Goal: Information Seeking & Learning: Learn about a topic

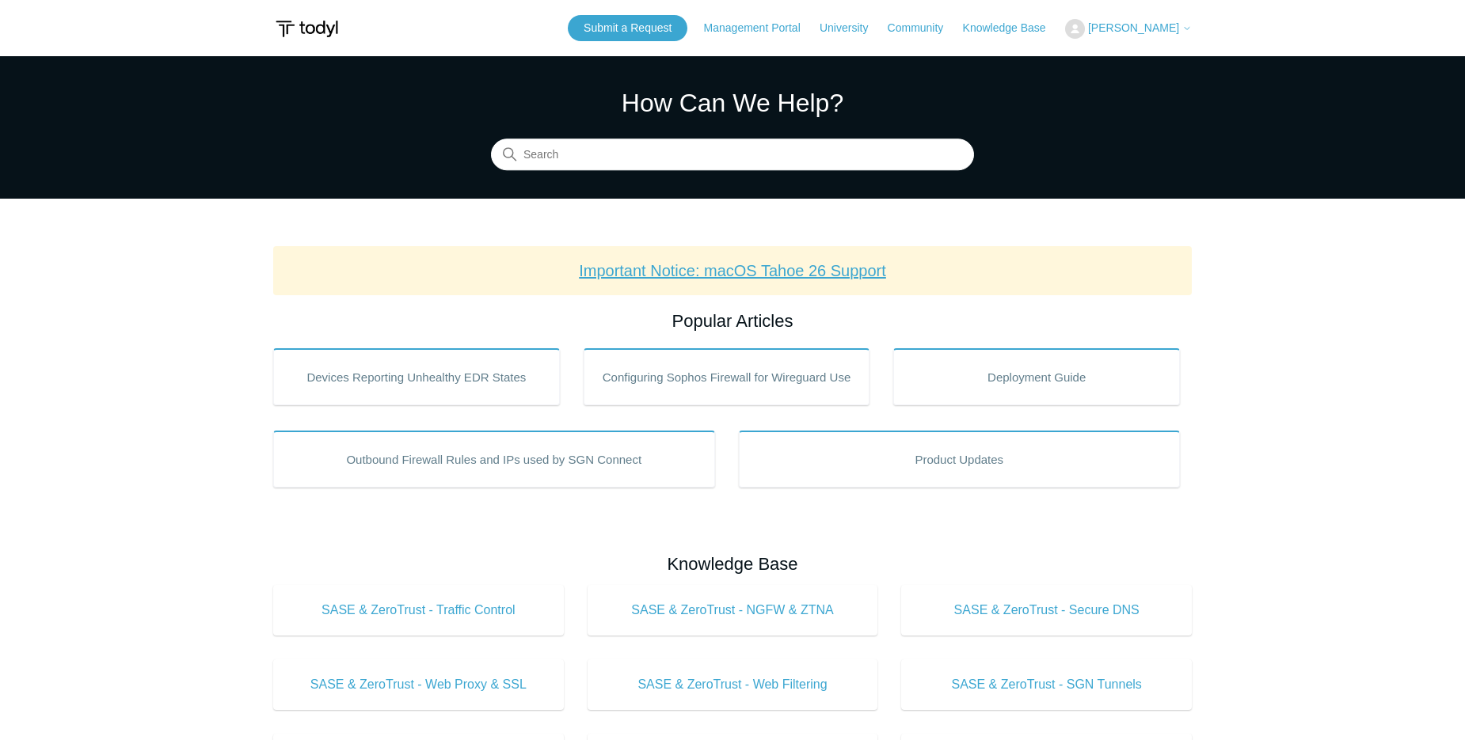
click at [706, 268] on link "Important Notice: macOS Tahoe 26 Support" at bounding box center [732, 270] width 307 height 17
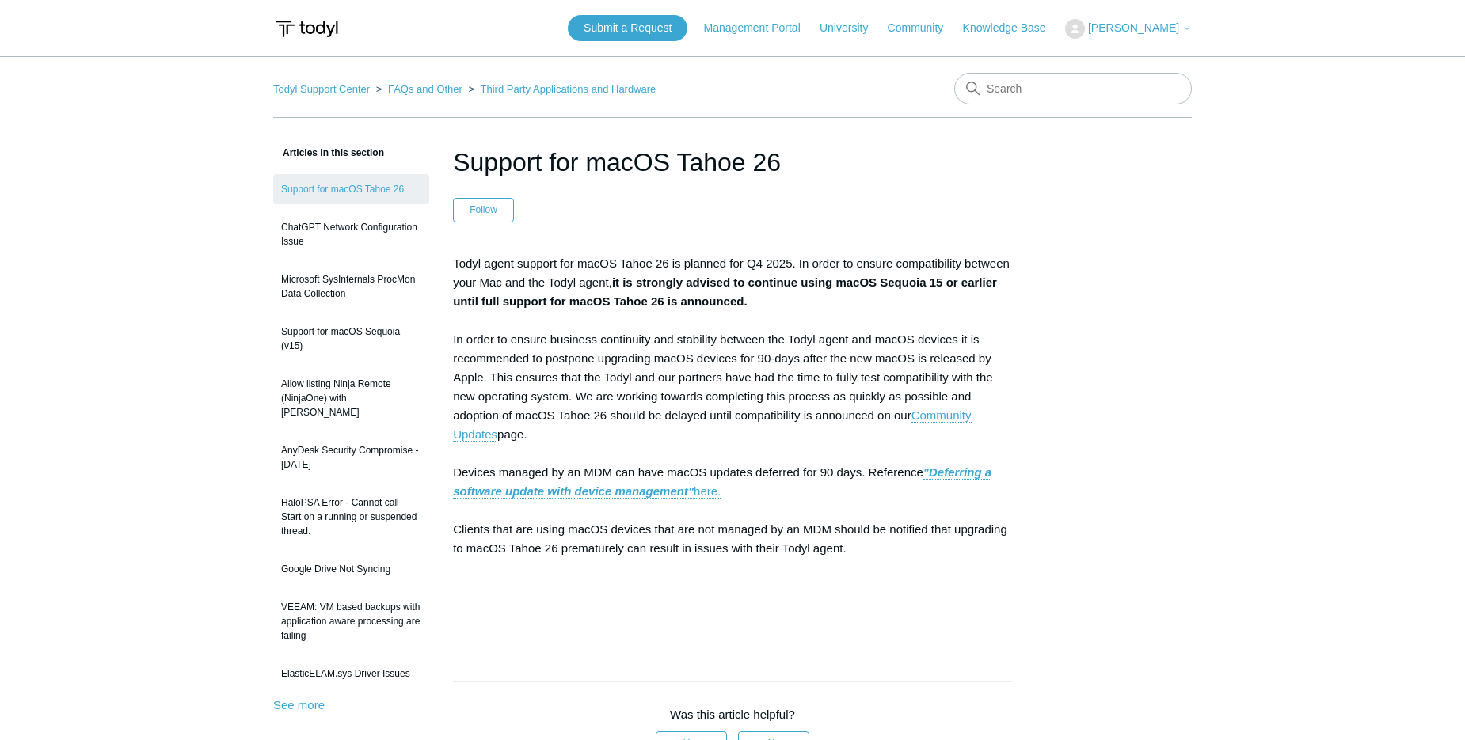
click at [425, 77] on nav "Todyl Support Center FAQs and Other Third Party Applications and Hardware" at bounding box center [732, 95] width 919 height 45
click at [1133, 30] on span "[PERSON_NAME]" at bounding box center [1133, 27] width 91 height 13
click at [1113, 63] on link "My Support Requests" at bounding box center [1143, 62] width 154 height 28
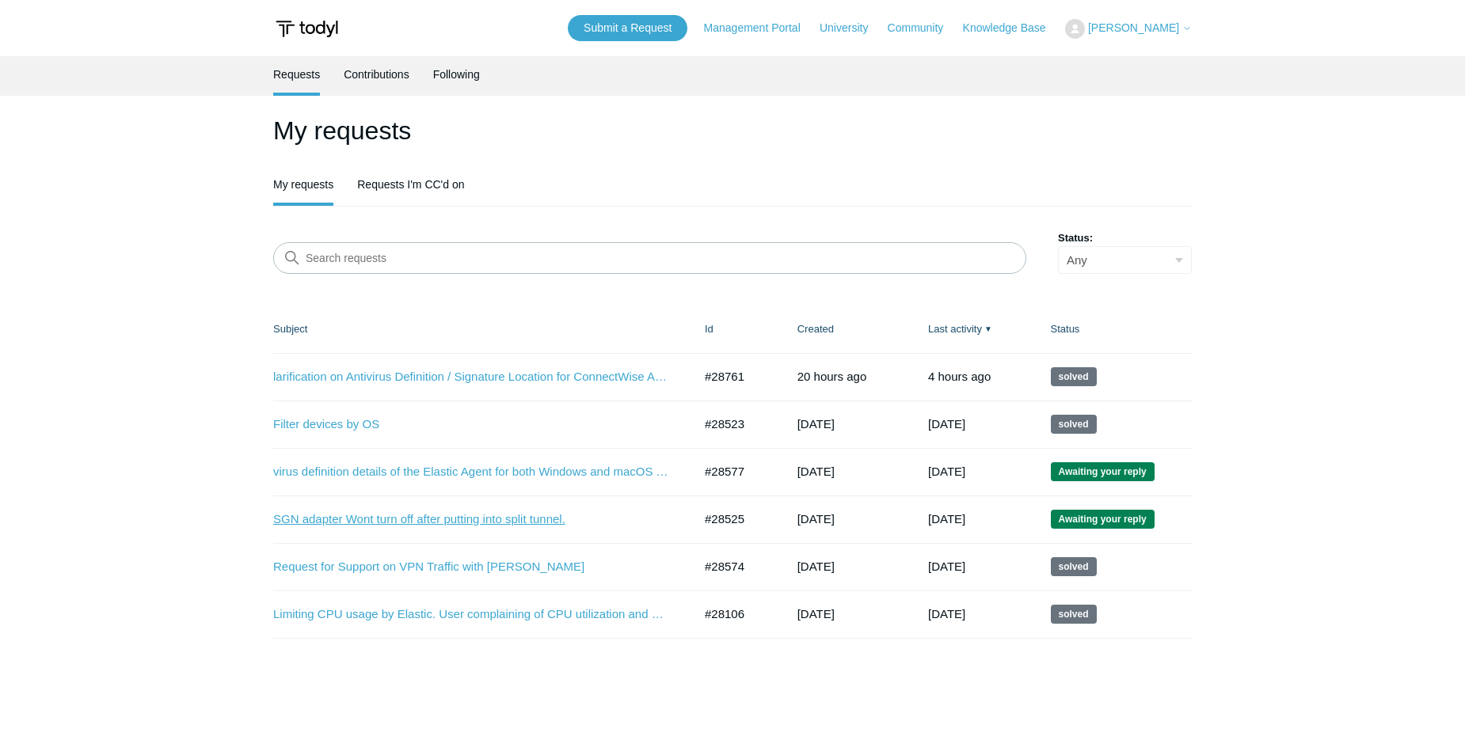
click at [502, 522] on link "SGN adapter Wont turn off after putting into split tunnel." at bounding box center [471, 520] width 396 height 18
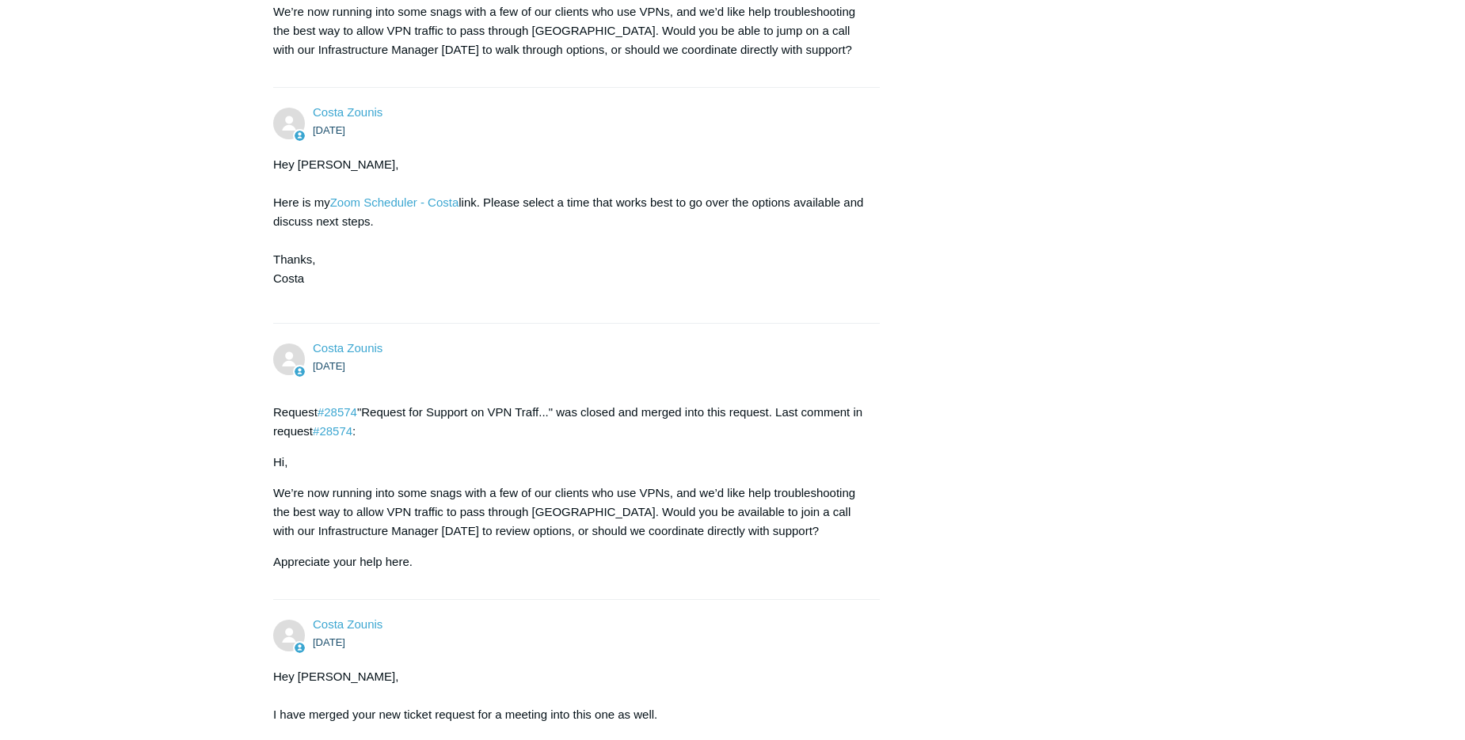
scroll to position [776, 0]
click at [498, 519] on p "We’re now running into some snags with a few of our clients who use VPNs, and w…" at bounding box center [568, 511] width 591 height 57
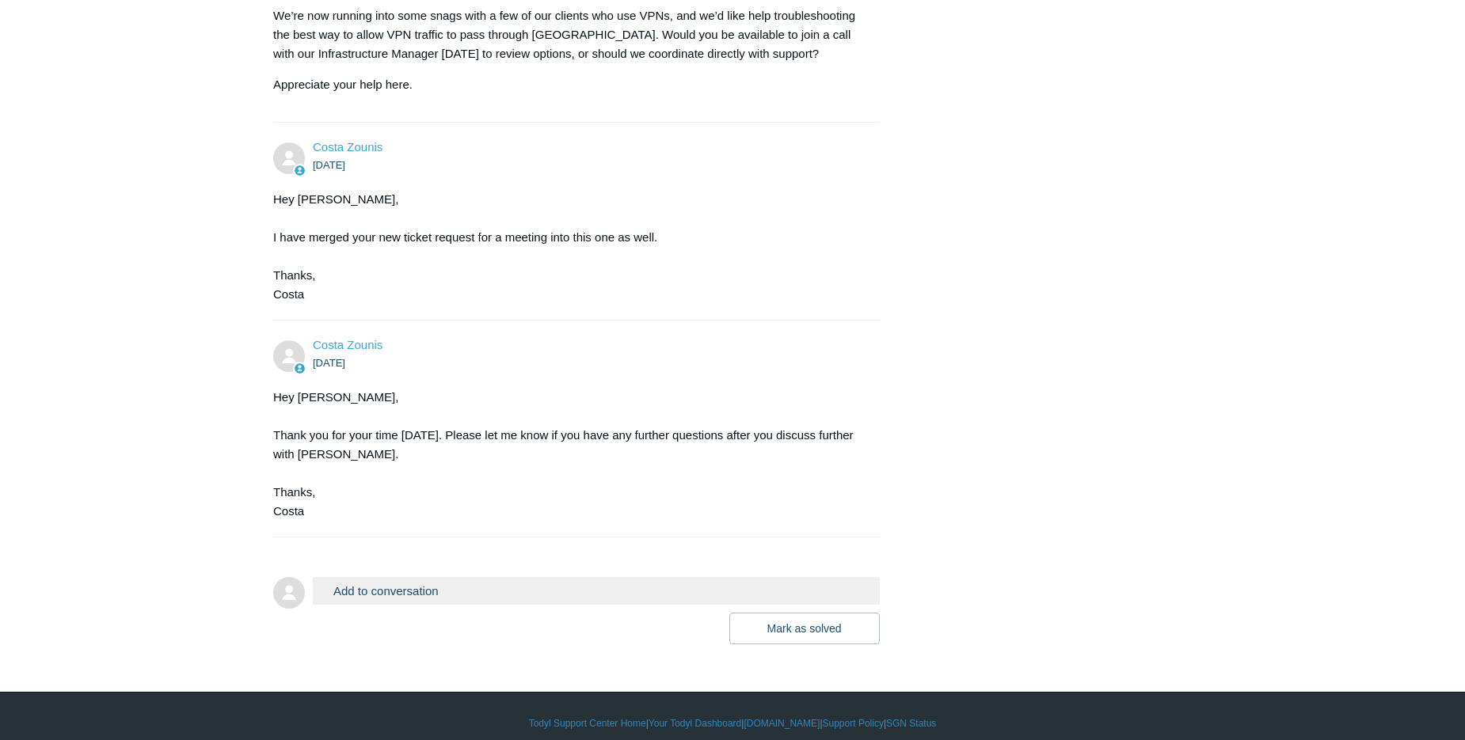
scroll to position [1267, 0]
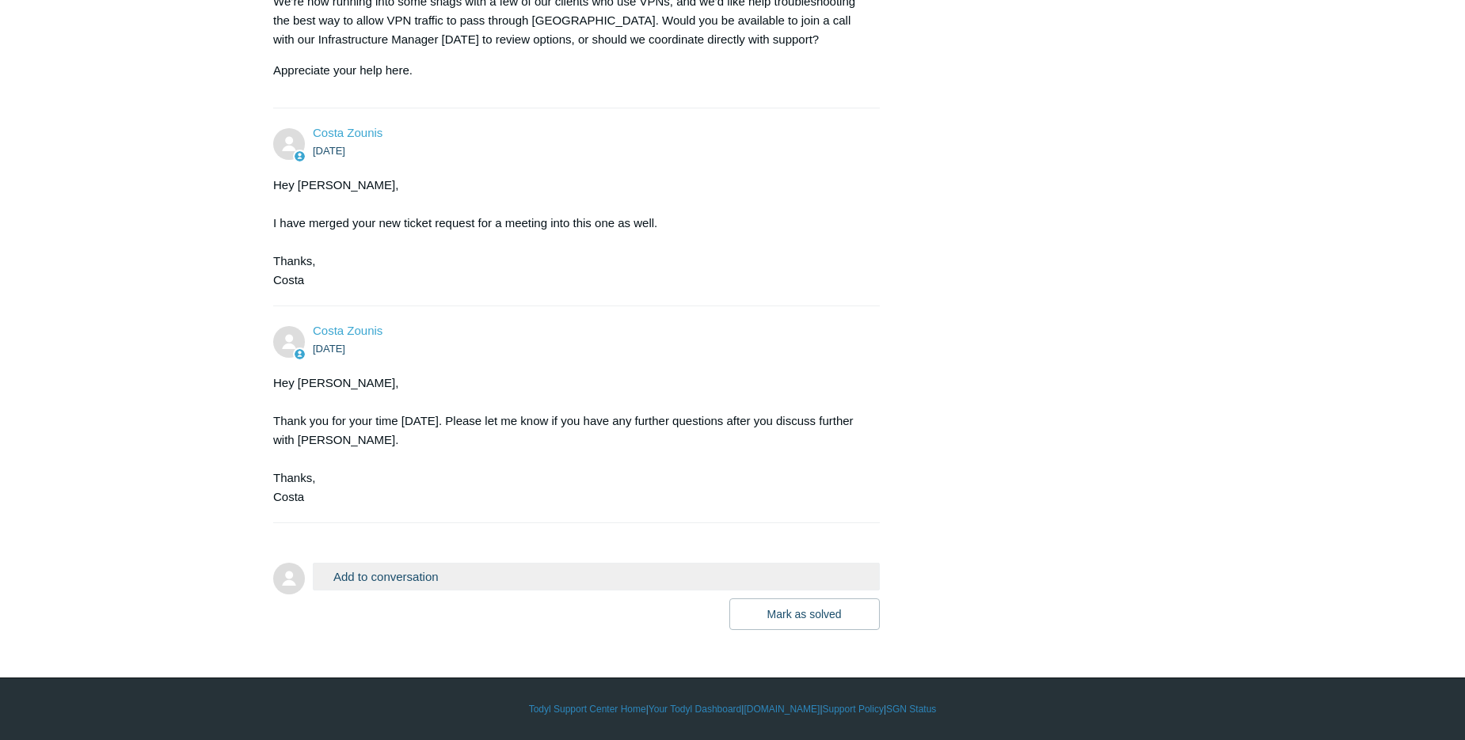
click at [449, 572] on button "Add to conversation" at bounding box center [596, 577] width 567 height 28
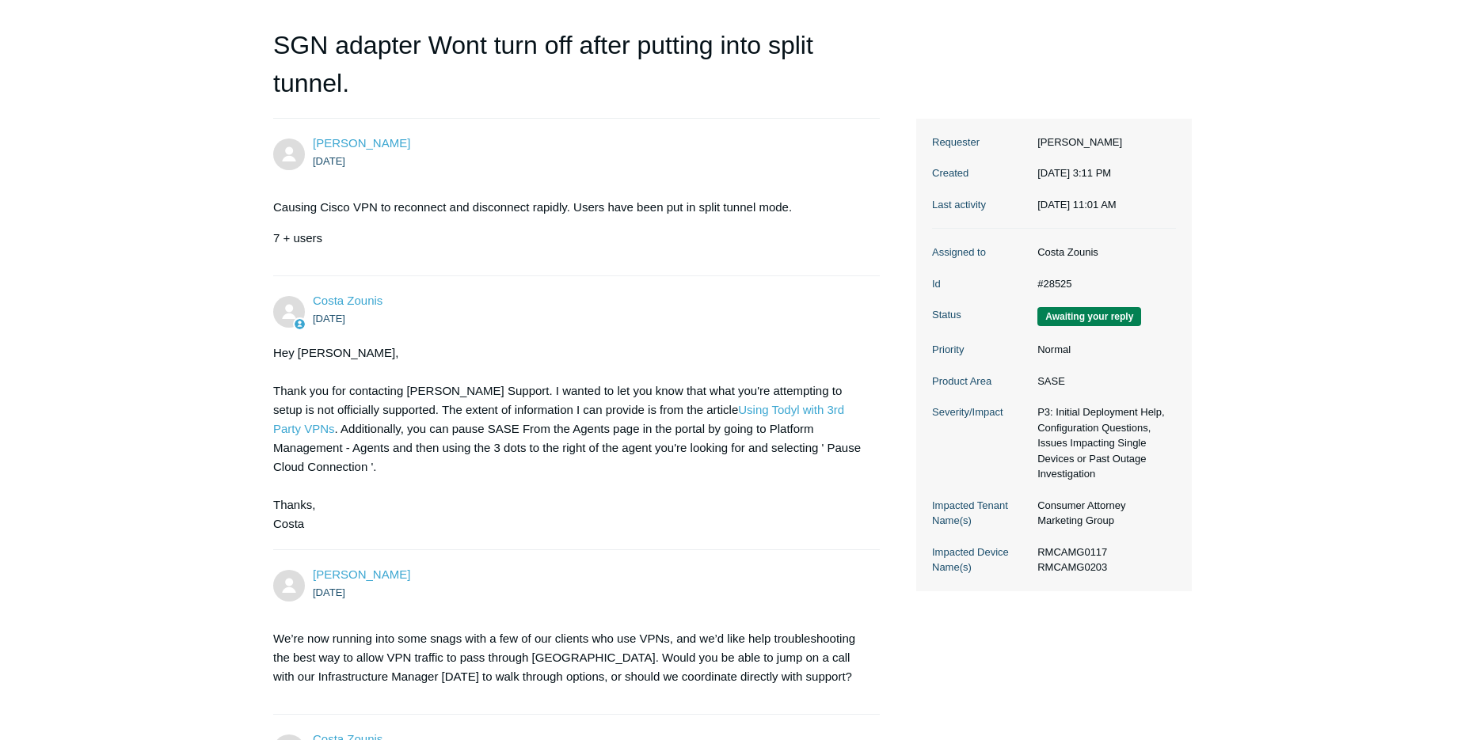
scroll to position [0, 0]
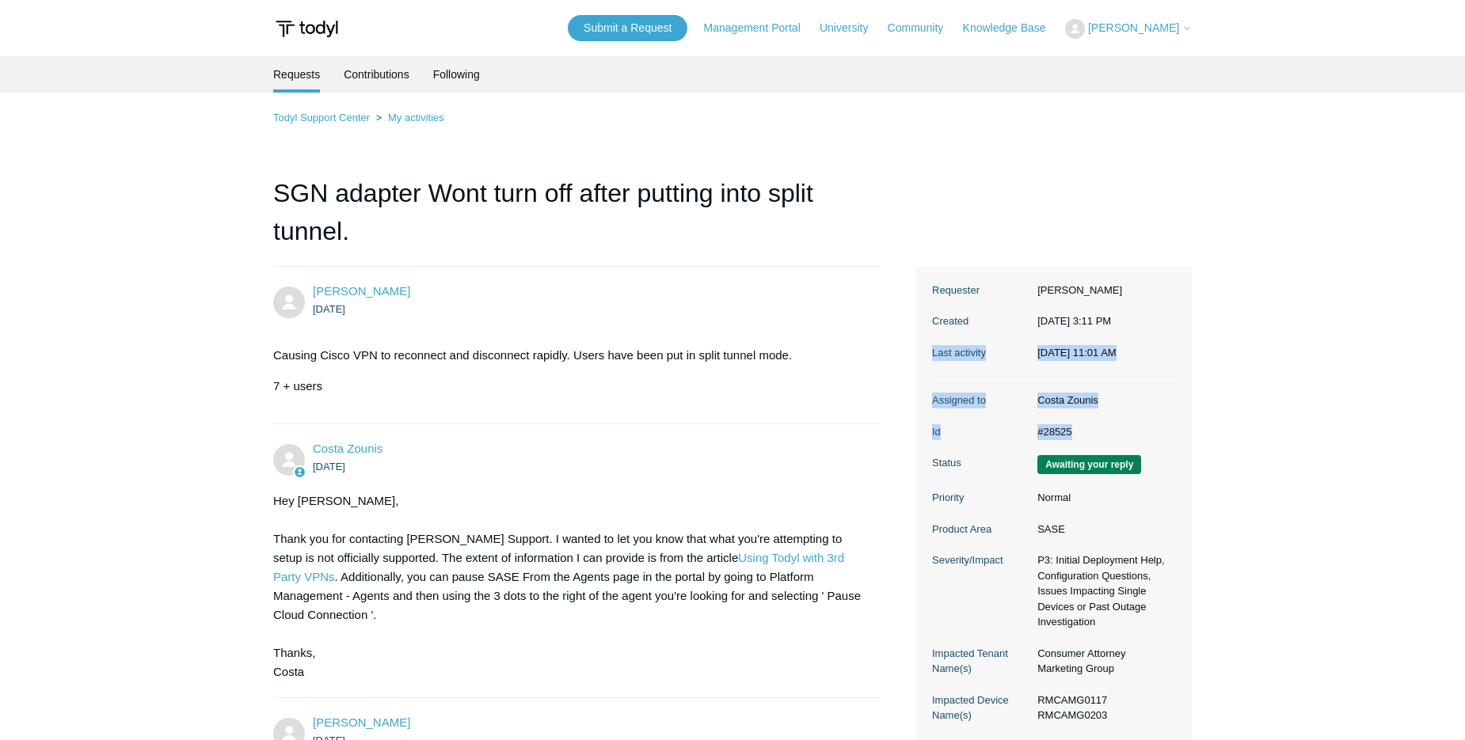
drag, startPoint x: 1090, startPoint y: 463, endPoint x: 912, endPoint y: 373, distance: 200.5
click at [991, 20] on link "Knowledge Base" at bounding box center [1012, 28] width 99 height 17
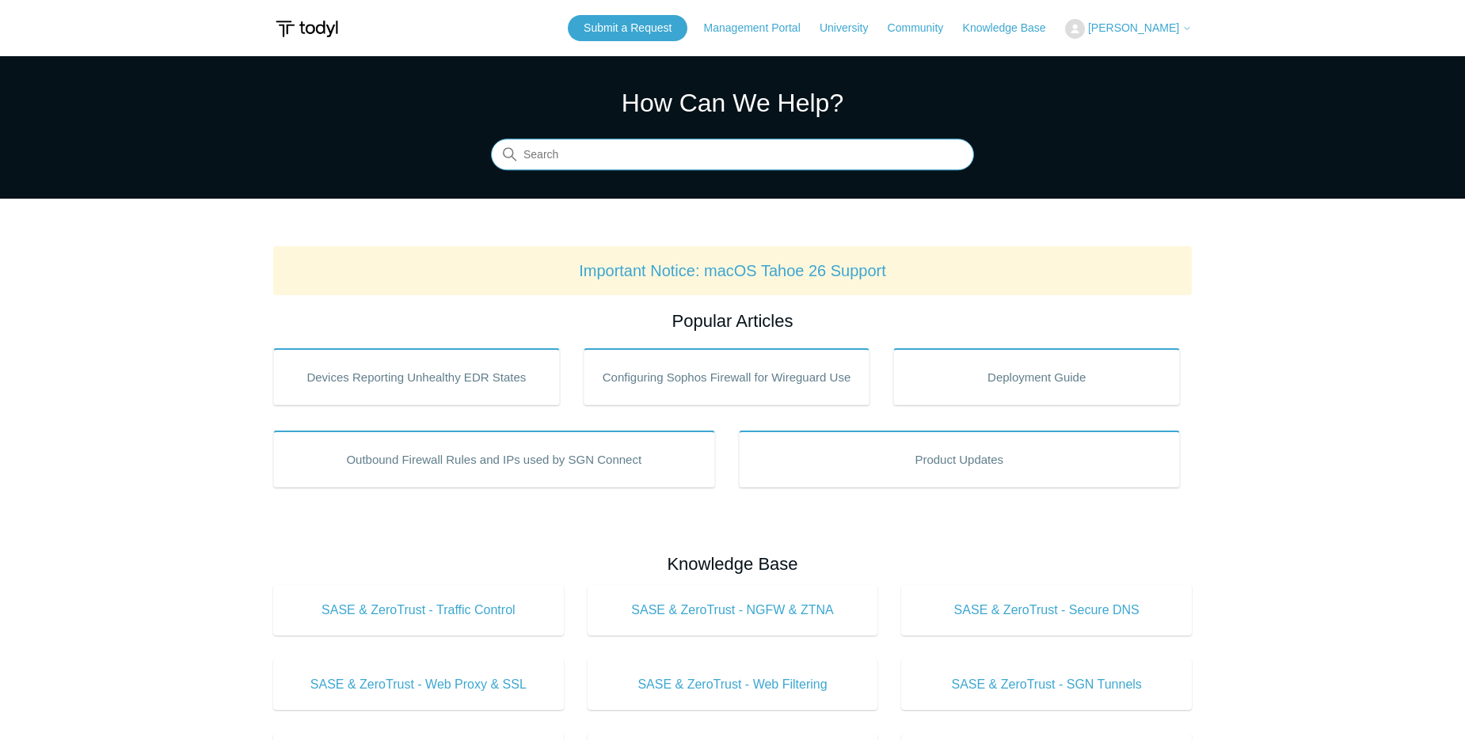
click at [580, 151] on input "Search" at bounding box center [732, 155] width 483 height 32
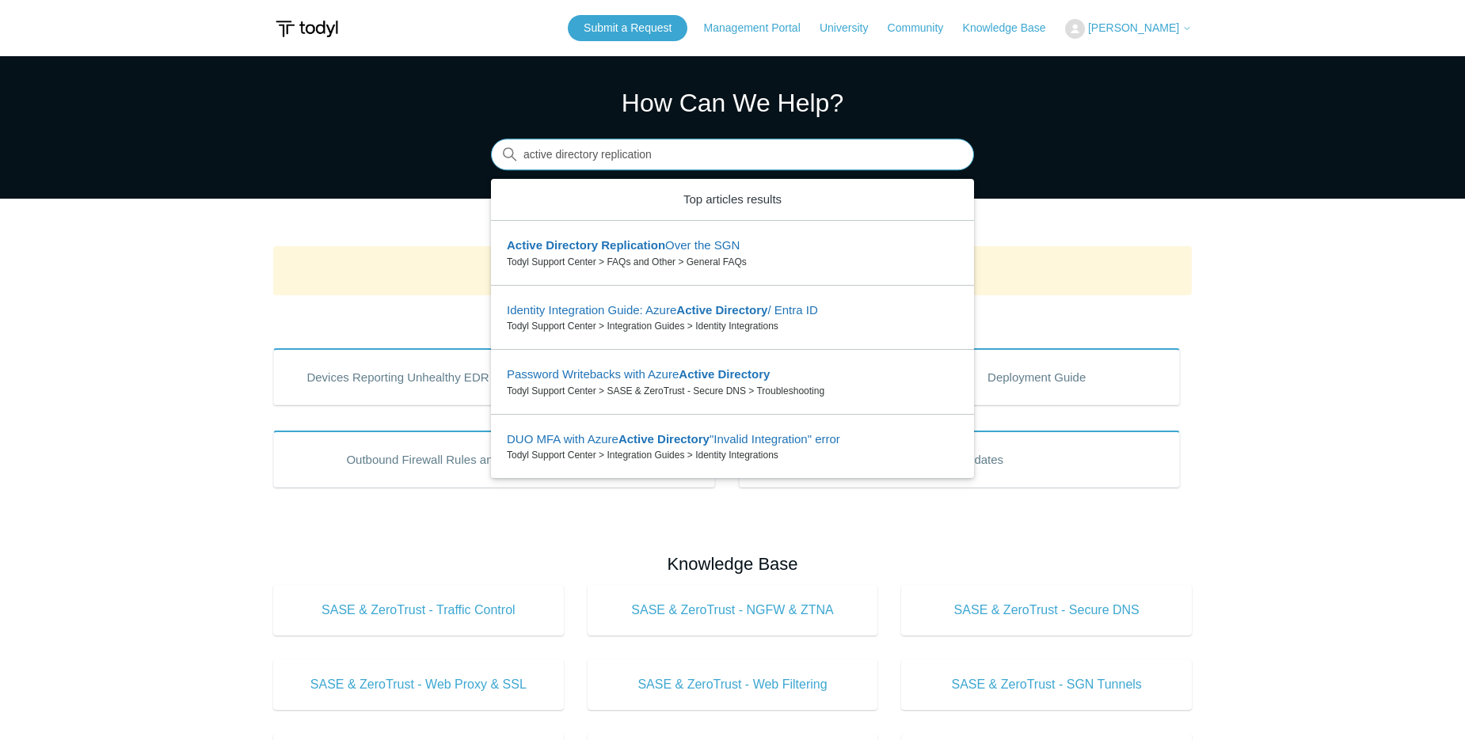
type input "active directory replication"
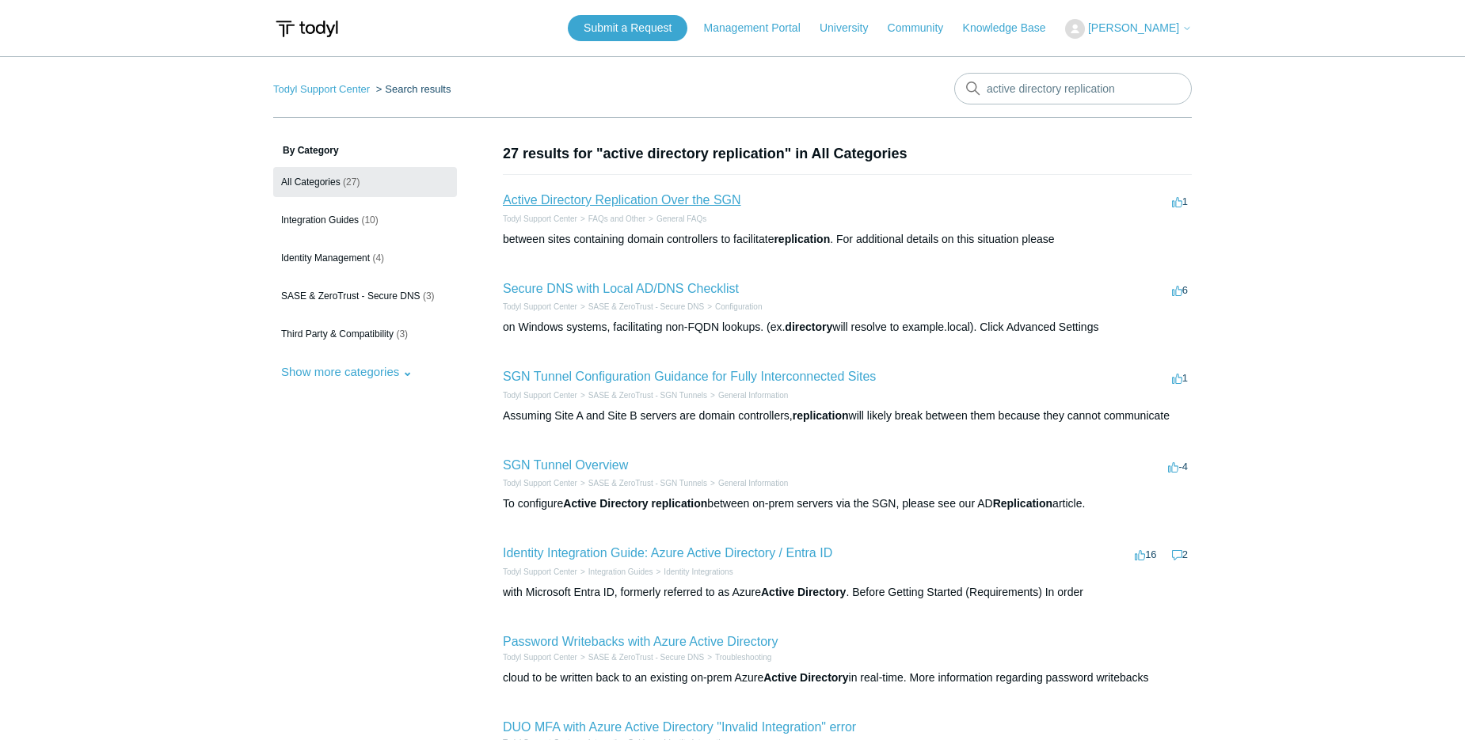
click at [729, 200] on link "Active Directory Replication Over the SGN" at bounding box center [622, 199] width 238 height 13
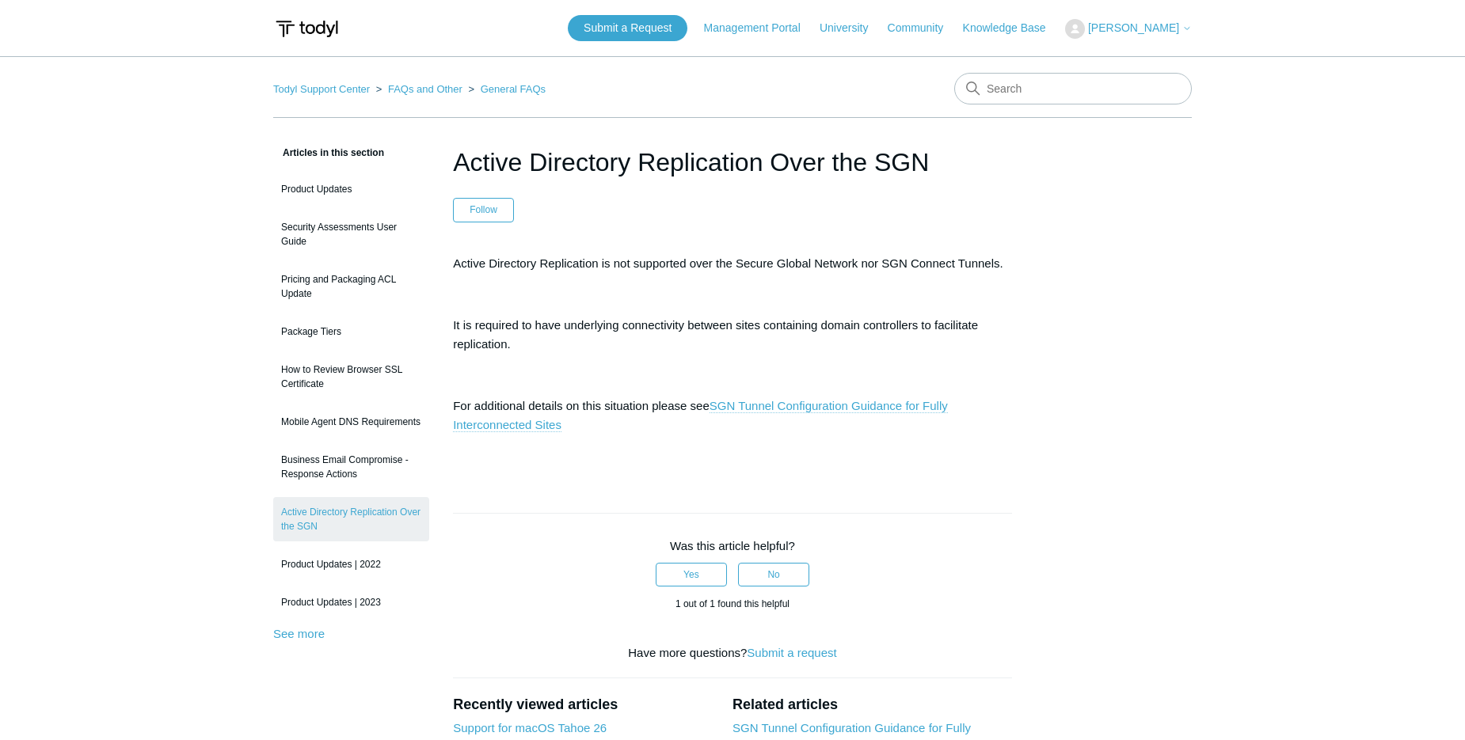
click at [806, 409] on link "SGN Tunnel Configuration Guidance for Fully Interconnected Sites" at bounding box center [700, 415] width 495 height 33
click at [750, 326] on p "It is required to have underlying connectivity between sites containing domain …" at bounding box center [732, 335] width 559 height 38
click at [664, 353] on div "Active Directory Replication is not supported over the Secure Global Network no…" at bounding box center [732, 359] width 559 height 211
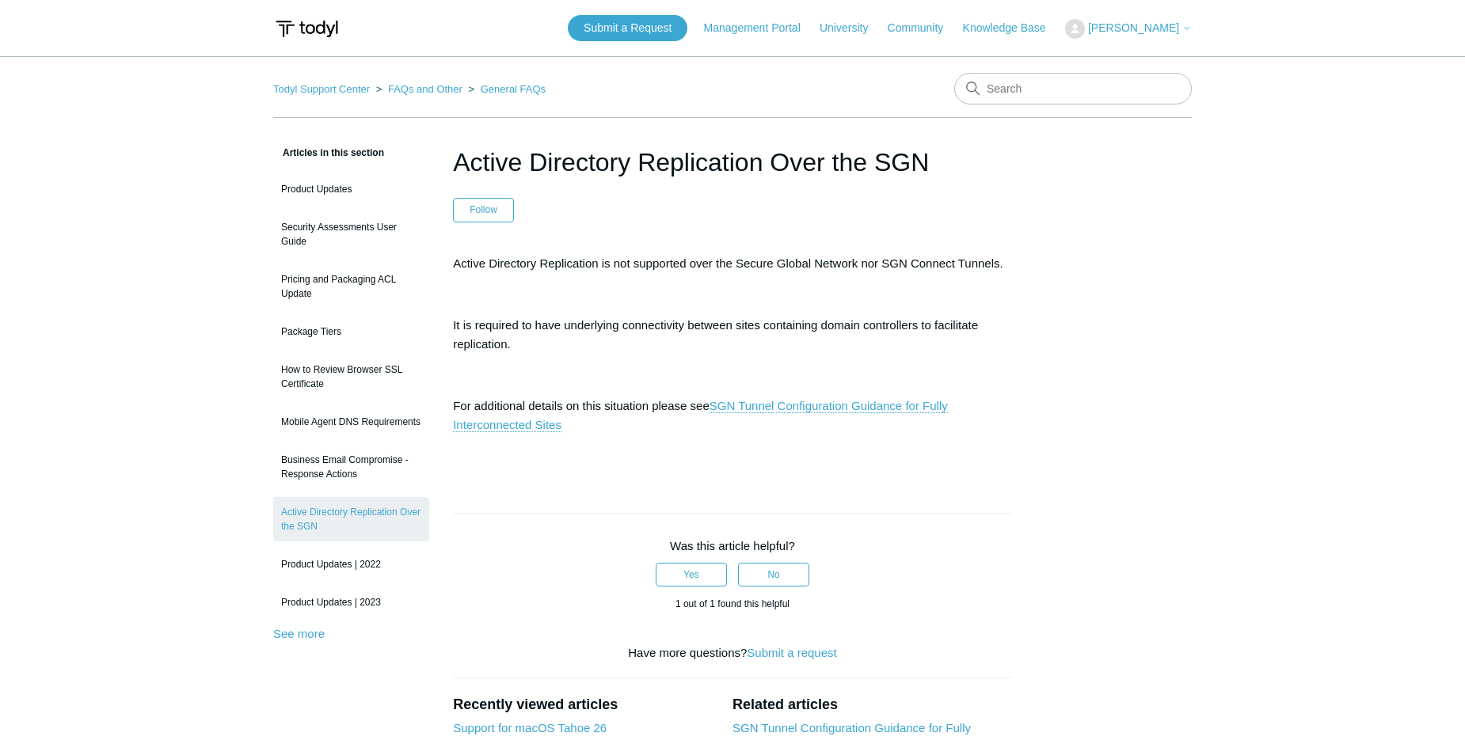
click at [664, 353] on div "Active Directory Replication is not supported over the Secure Global Network no…" at bounding box center [732, 359] width 559 height 211
click at [781, 433] on p "For additional details on this situation please see SGN Tunnel Configuration Gu…" at bounding box center [732, 416] width 559 height 38
click at [523, 474] on article "Active Directory Replication Over the SGN Follow Not yet followed by anyone Act…" at bounding box center [732, 574] width 607 height 862
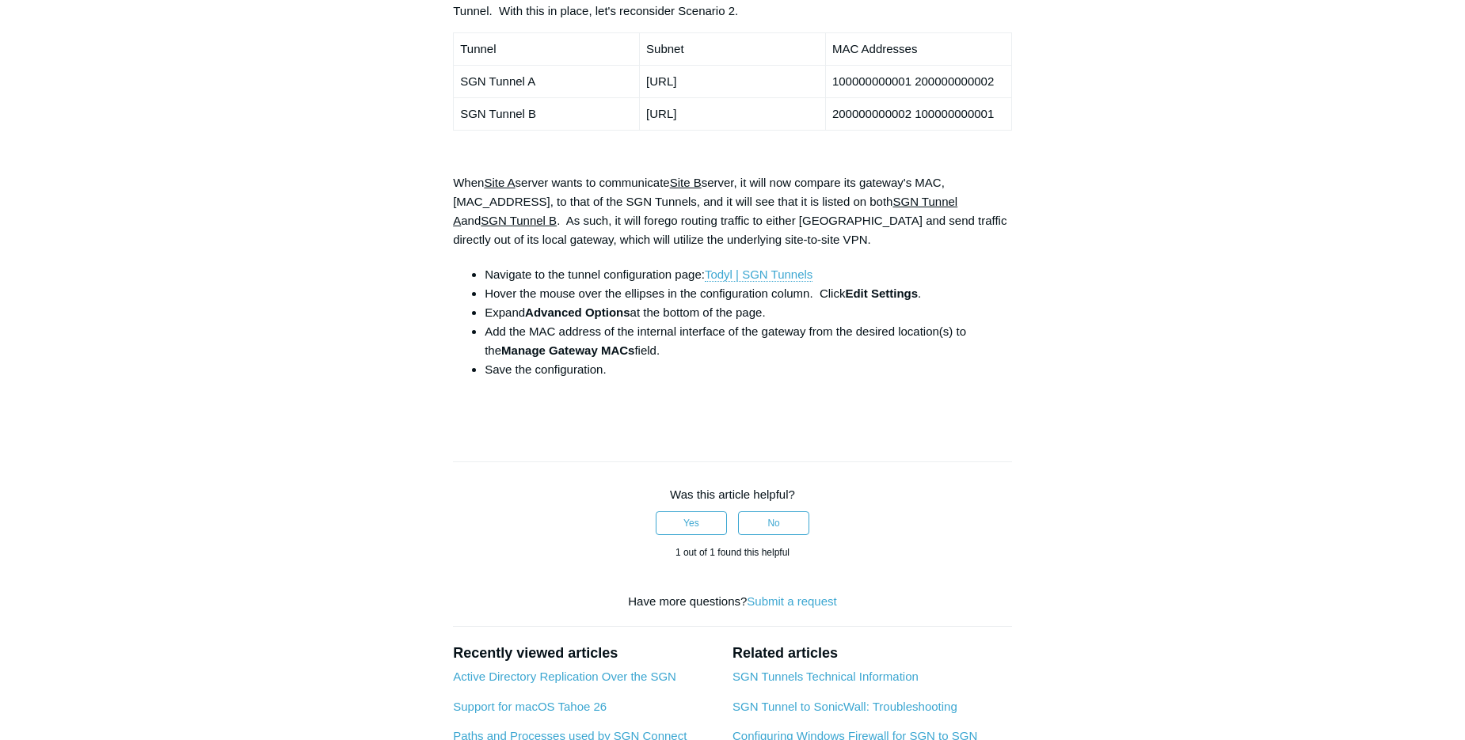
scroll to position [1291, 0]
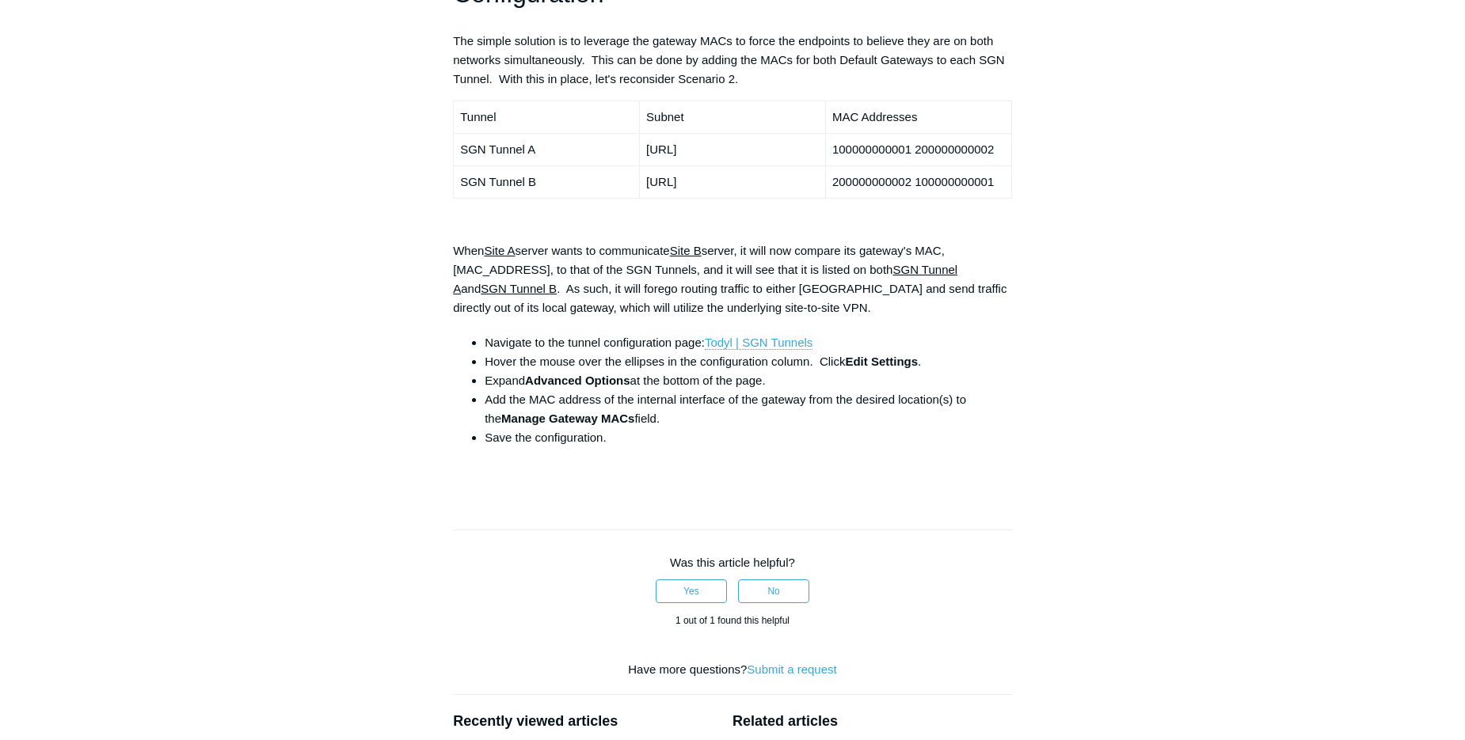
click at [828, 463] on p at bounding box center [732, 472] width 559 height 19
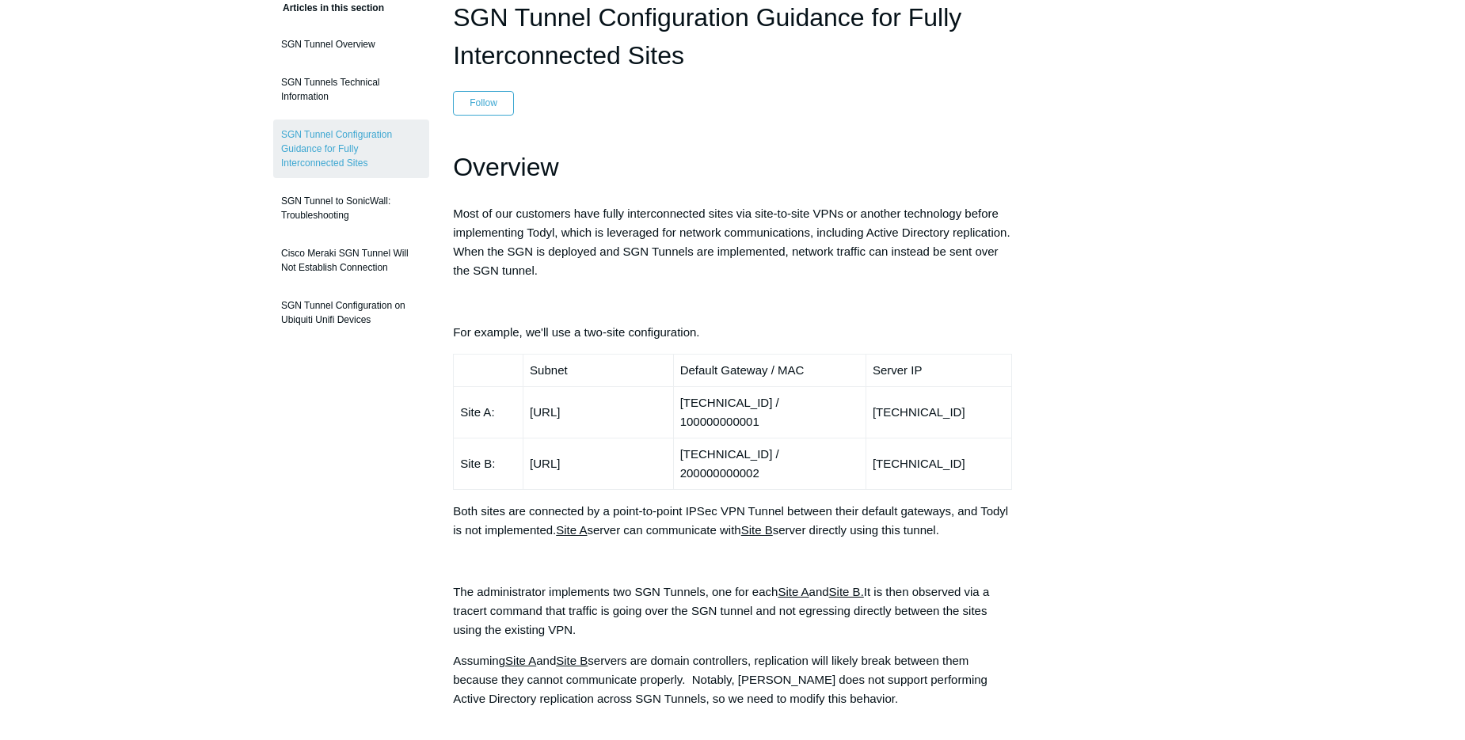
scroll to position [0, 0]
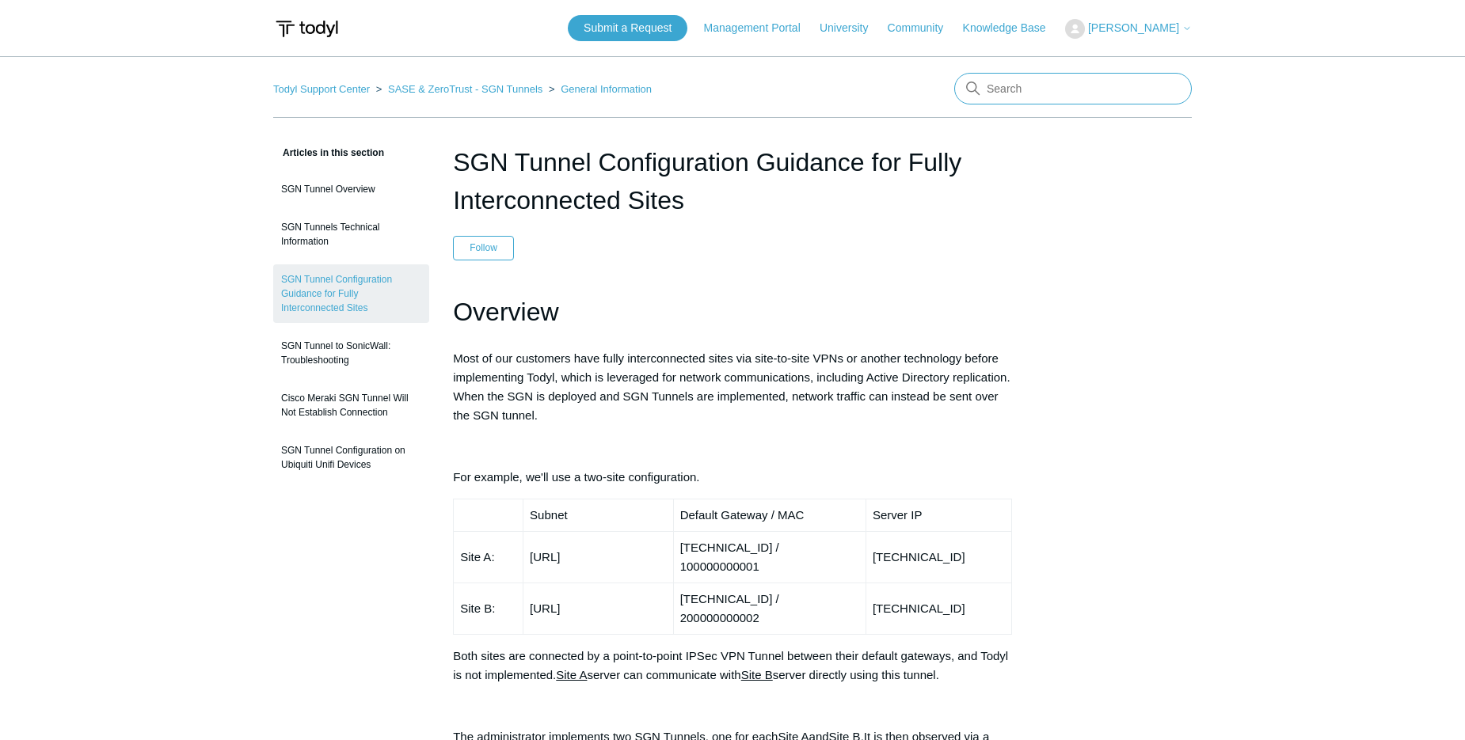
click at [1052, 78] on input "Search" at bounding box center [1073, 89] width 238 height 32
type input "printer redirection"
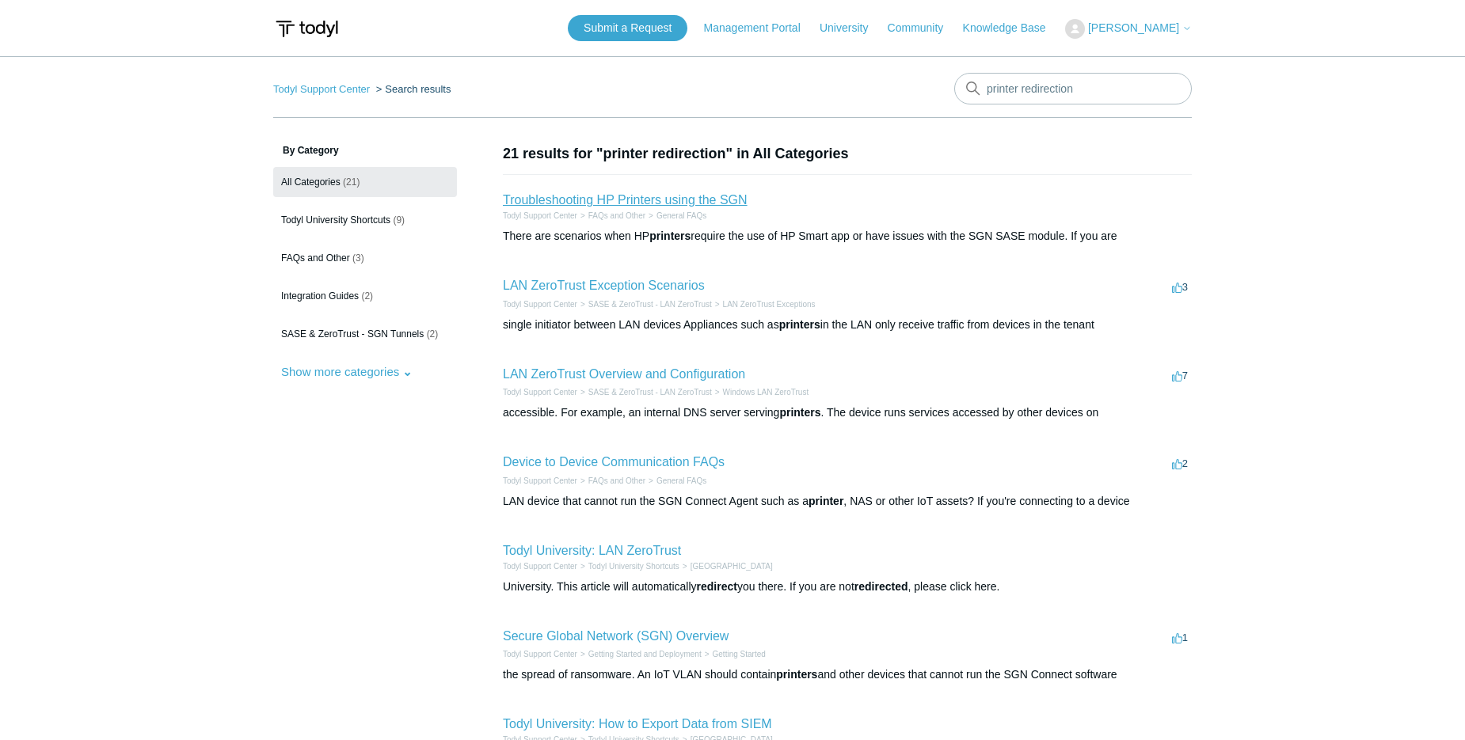
click at [723, 201] on link "Troubleshooting HP Printers using the SGN" at bounding box center [625, 199] width 245 height 13
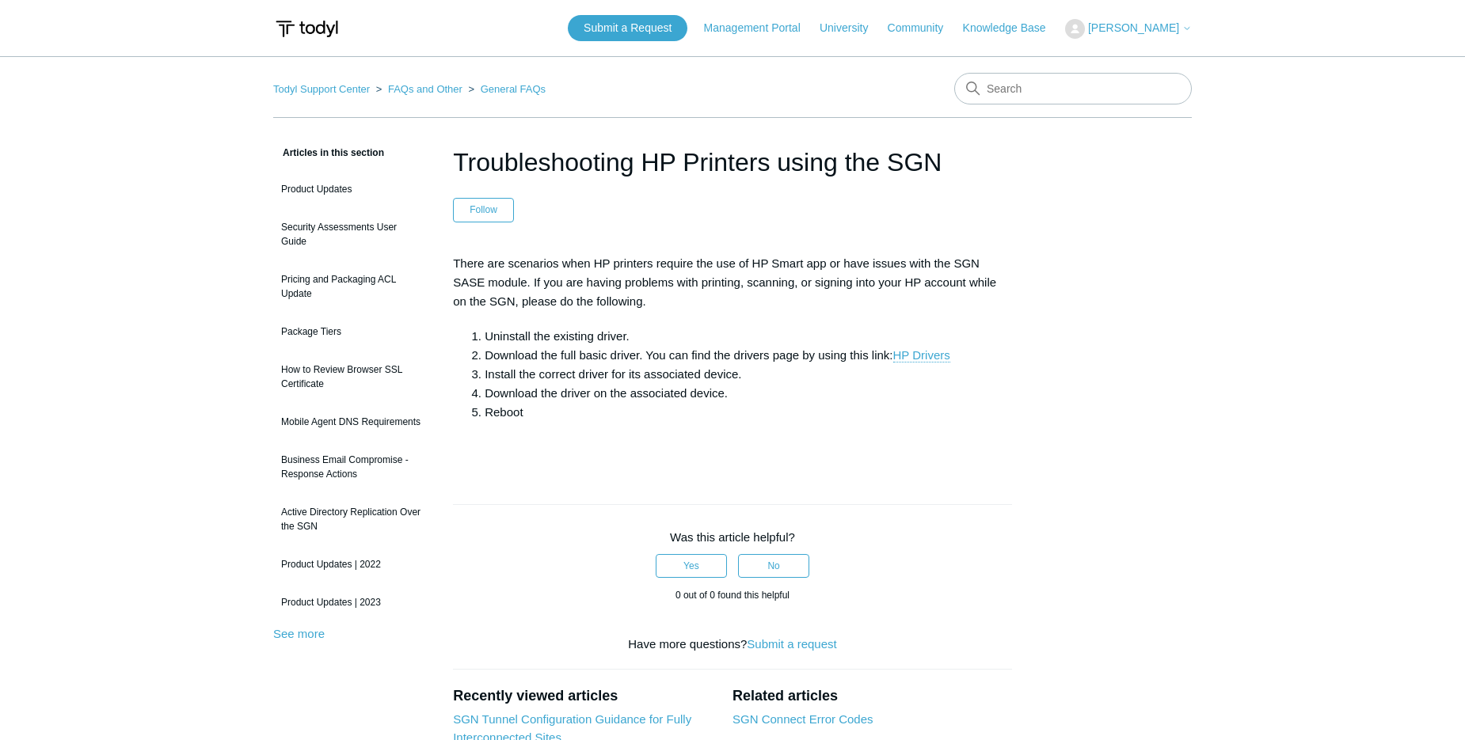
click at [742, 346] on li "Download the full basic driver. You can find the drivers page by using this lin…" at bounding box center [748, 355] width 527 height 19
click at [749, 332] on li "Uninstall the existing driver." at bounding box center [748, 336] width 527 height 19
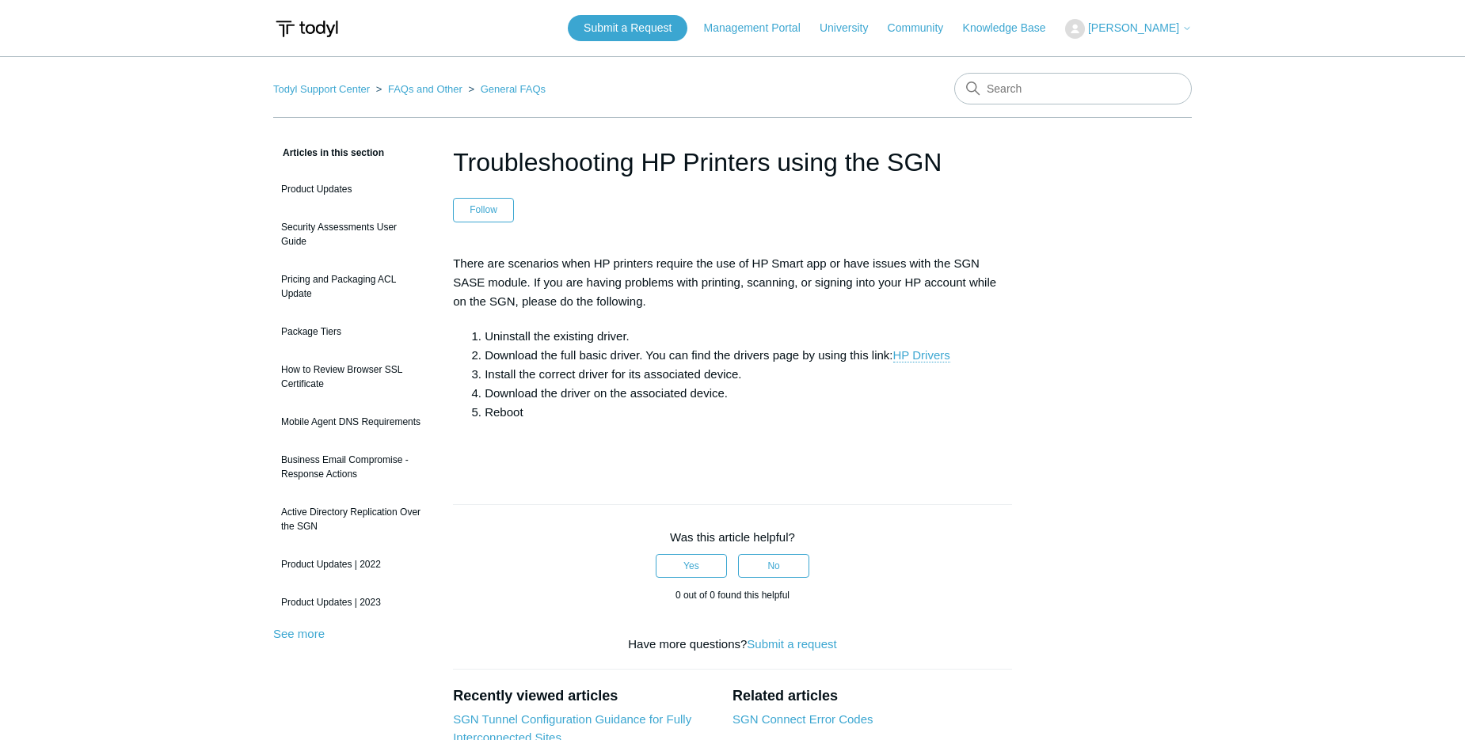
click at [219, 559] on main "Todyl Support Center FAQs and Other General FAQs Articles in this section Produ…" at bounding box center [732, 526] width 1465 height 940
click at [184, 441] on main "Todyl Support Center FAQs and Other General FAQs Articles in this section Produ…" at bounding box center [732, 526] width 1465 height 940
click at [173, 299] on main "Todyl Support Center FAQs and Other General FAQs Articles in this section Produ…" at bounding box center [732, 526] width 1465 height 940
